Goal: Find contact information: Find contact information

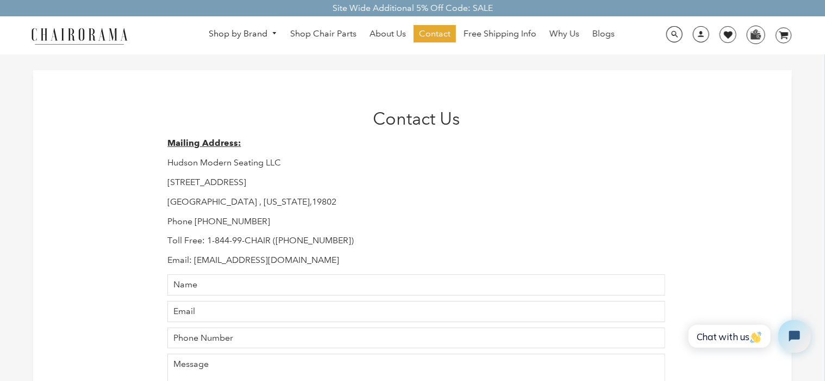
scroll to position [2, 0]
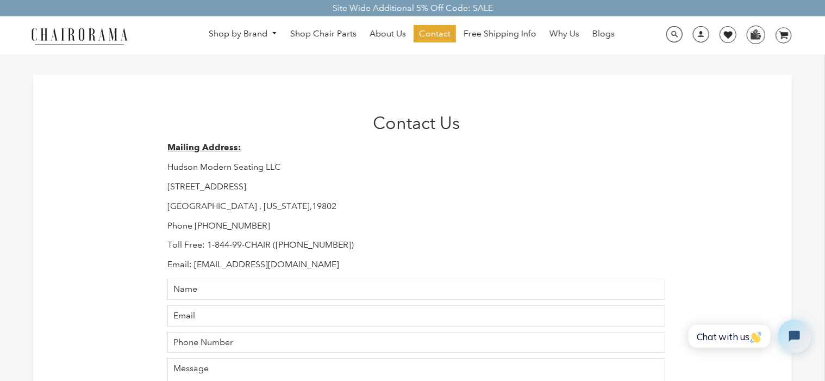
click at [80, 148] on div "Contact Us Mailing Address: Hudson Modern Seating LLC [STREET_ADDRESS][US_STATE…" at bounding box center [412, 312] width 759 height 477
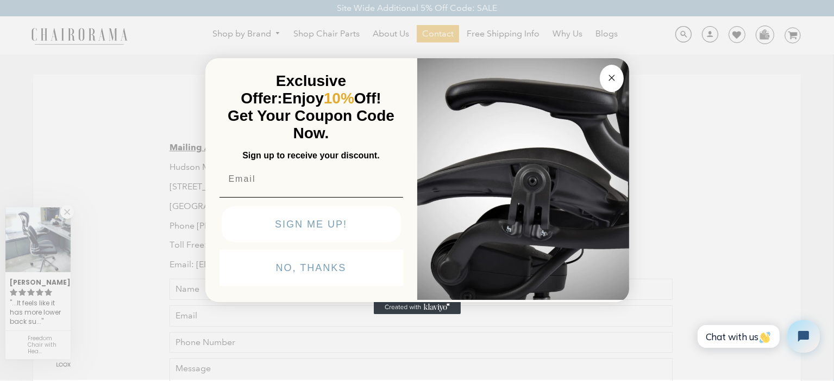
drag, startPoint x: 612, startPoint y: 77, endPoint x: 603, endPoint y: 78, distance: 8.8
click at [612, 77] on icon "Close dialog" at bounding box center [611, 77] width 5 height 5
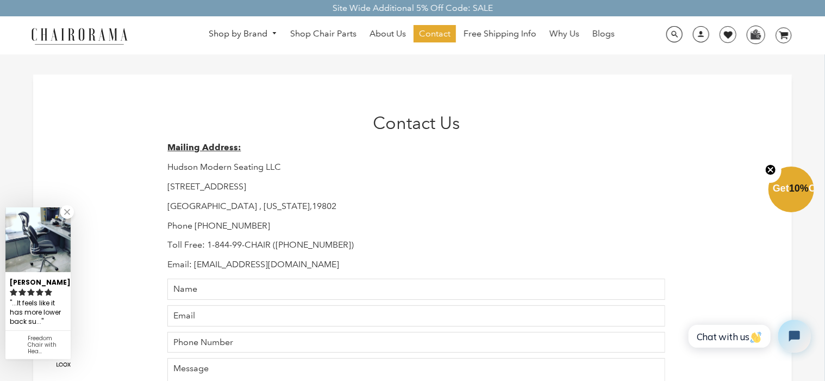
click at [69, 213] on link at bounding box center [67, 212] width 14 height 14
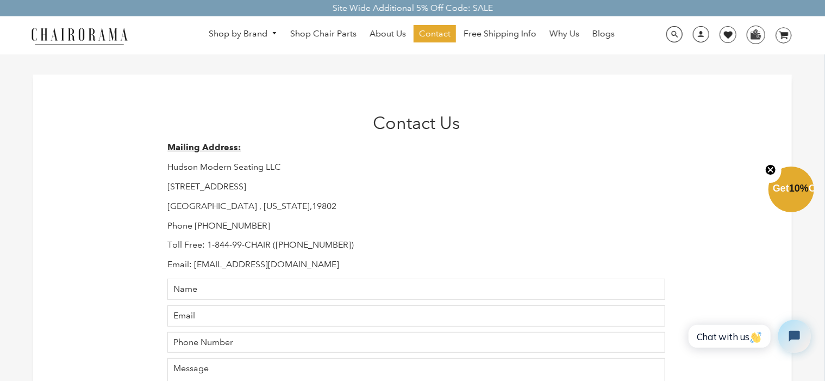
drag, startPoint x: 0, startPoint y: 177, endPoint x: 7, endPoint y: 177, distance: 7.1
click at [0, 177] on div "Contact Us Mailing Address: Hudson Modern Seating LLC [STREET_ADDRESS][US_STATE…" at bounding box center [412, 285] width 825 height 531
click at [77, 230] on div "Contact Us Mailing Address: Hudson Modern Seating LLC [STREET_ADDRESS][US_STATE…" at bounding box center [412, 312] width 759 height 477
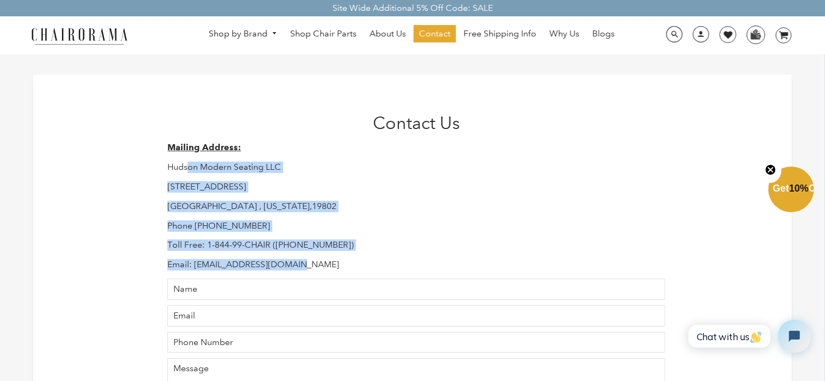
drag, startPoint x: 187, startPoint y: 171, endPoint x: 333, endPoint y: 257, distance: 169.6
click at [333, 257] on div "Mailing Address: Hudson Modern Seating LLC [STREET_ADDRESS][US_STATE] Phone [PH…" at bounding box center [416, 206] width 498 height 128
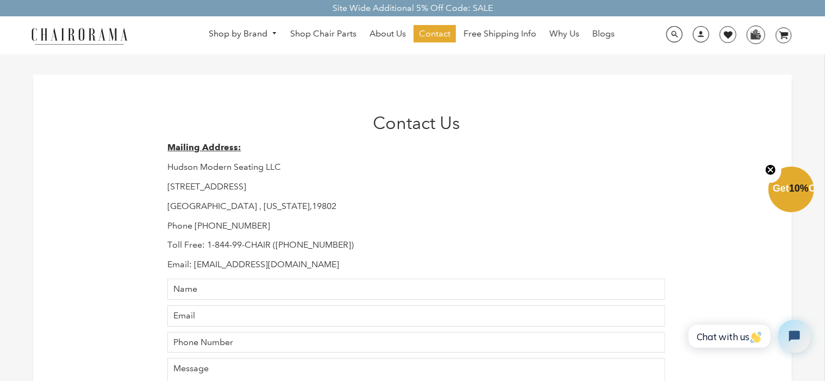
drag, startPoint x: 296, startPoint y: 271, endPoint x: 185, endPoint y: 183, distance: 141.6
click at [185, 183] on div "Contact Us Mailing Address: Hudson Modern Seating LLC [STREET_ADDRESS][US_STATE…" at bounding box center [412, 313] width 506 height 401
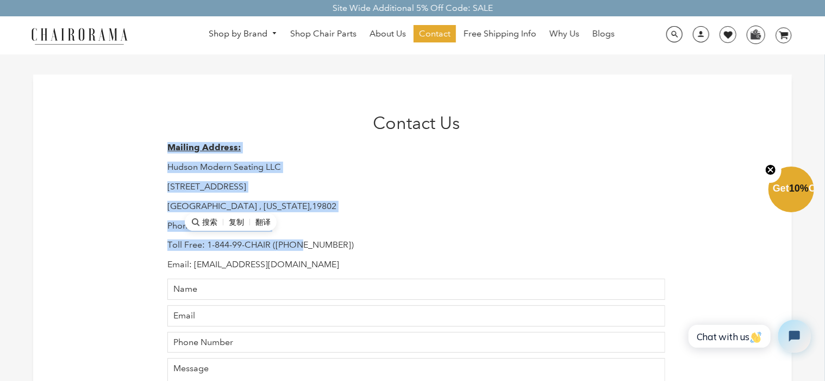
drag, startPoint x: 160, startPoint y: 136, endPoint x: 299, endPoint y: 244, distance: 175.2
click at [299, 244] on div "Contact Us Mailing Address: Hudson Modern Seating LLC [STREET_ADDRESS][US_STATE…" at bounding box center [412, 313] width 506 height 401
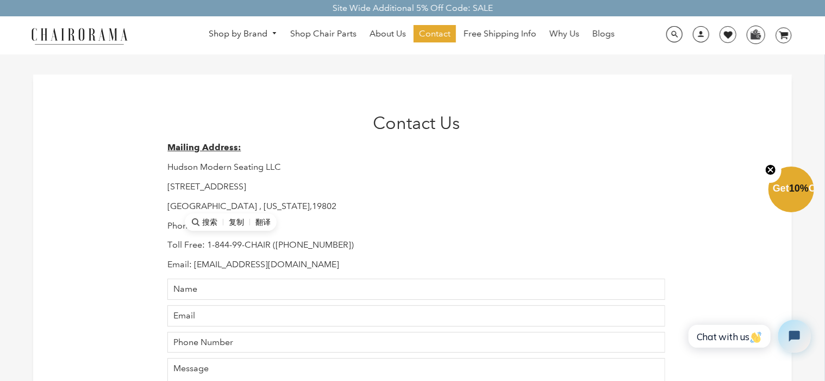
click at [310, 232] on div "Mailing Address: Hudson Modern Seating LLC [STREET_ADDRESS][US_STATE] Phone [PH…" at bounding box center [416, 206] width 498 height 128
